Goal: Navigation & Orientation: Find specific page/section

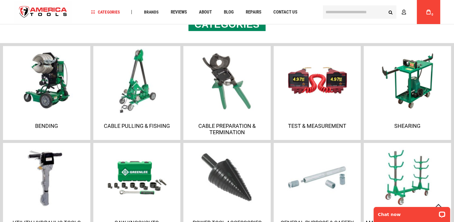
click at [140, 76] on img at bounding box center [136, 80] width 65 height 65
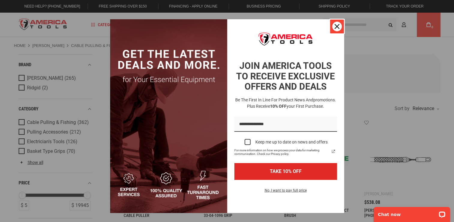
click at [336, 28] on icon "close icon" at bounding box center [337, 26] width 5 height 5
